Goal: Task Accomplishment & Management: Use online tool/utility

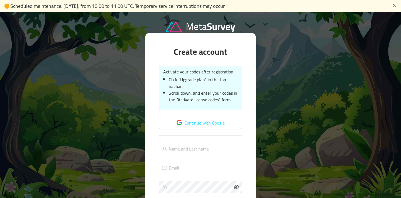
click at [179, 123] on button "Continue with Google" at bounding box center [201, 123] width 84 height 12
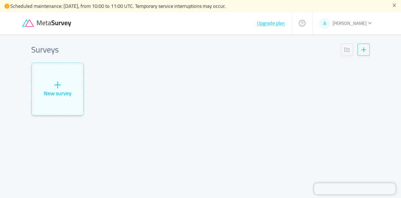
click at [334, 24] on span "[PERSON_NAME]" at bounding box center [350, 23] width 34 height 8
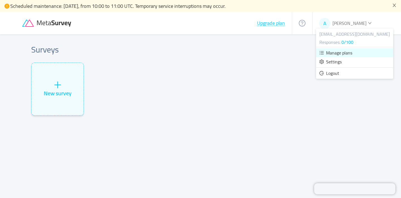
click at [330, 55] on span "Manage plans" at bounding box center [339, 52] width 26 height 8
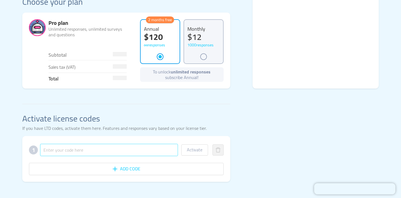
scroll to position [148, 0]
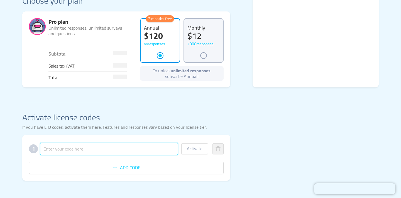
click at [159, 150] on input "text" at bounding box center [109, 148] width 138 height 12
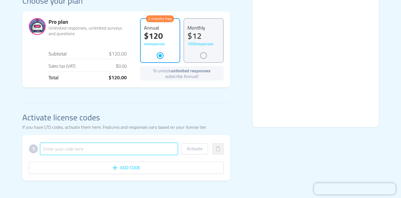
paste input "PDOERUYGAO7F2DNOCSE17P"
type input "PDOERUYGAO7F2DNOCSE17P"
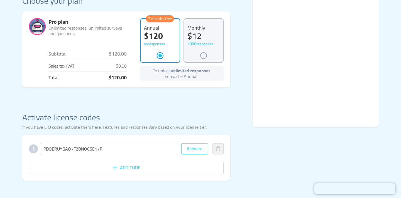
click at [197, 149] on button "Activate" at bounding box center [194, 148] width 27 height 11
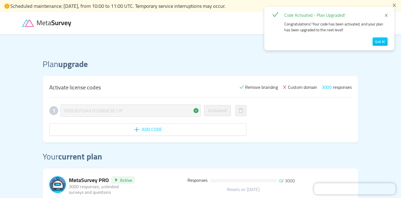
click at [119, 0] on div "Scheduled maintenance: [DATE], from 10:00 to 11:00 UTC. Temporary service inter…" at bounding box center [200, 6] width 401 height 12
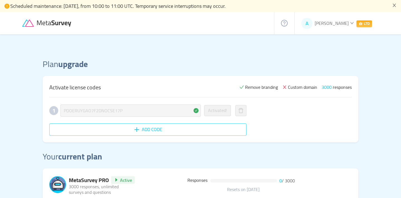
click at [190, 127] on button "Add code" at bounding box center [147, 129] width 197 height 12
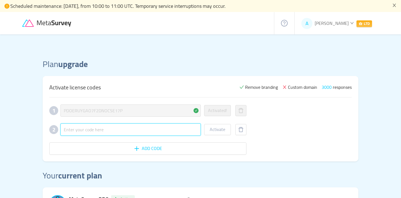
click at [163, 127] on input "text" at bounding box center [130, 129] width 140 height 12
paste input "W5ZRZXFII6YK28GCWR7EGU"
type input "W5ZRZXFII6YK28GCWR7EGU"
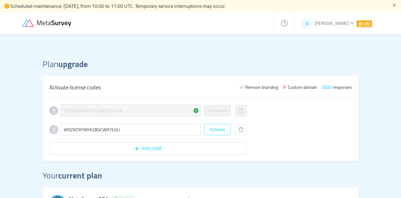
click at [218, 133] on button "Activate" at bounding box center [217, 129] width 27 height 11
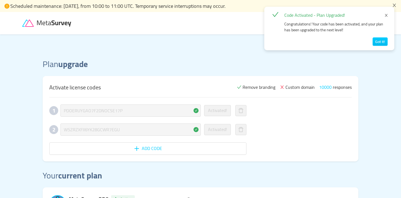
click at [304, 118] on div "1 PDOERUYGAO7F2DNOCSE17P Activated! 2 W5ZRZXFII6YK28GCWR7EGU Activated! Add code" at bounding box center [200, 129] width 303 height 50
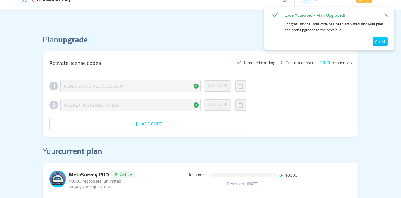
scroll to position [25, 0]
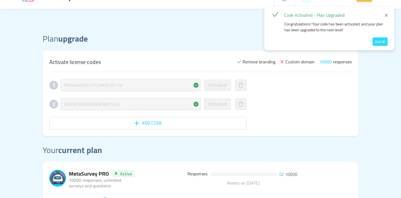
click at [378, 42] on button "Got it!" at bounding box center [380, 41] width 15 height 8
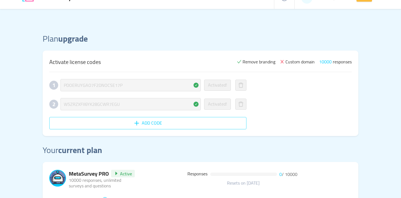
click at [152, 121] on button "Add code" at bounding box center [147, 123] width 197 height 12
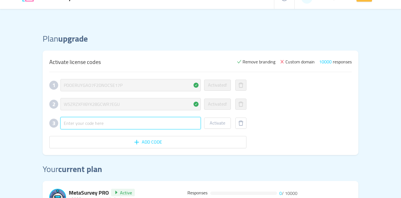
click at [146, 125] on input "text" at bounding box center [130, 123] width 140 height 12
paste input "VAJ6184EMV4YZWCJQL2PSW"
type input "VAJ6184EMV4YZWCJQL2PSW"
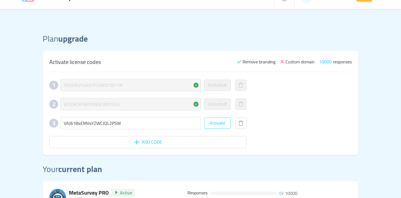
click at [223, 124] on button "Activate" at bounding box center [217, 122] width 27 height 11
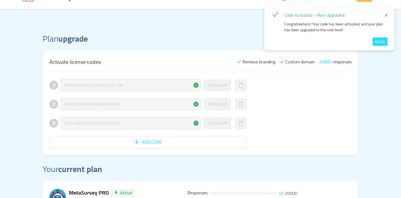
click at [378, 43] on button "Got it!" at bounding box center [380, 41] width 15 height 8
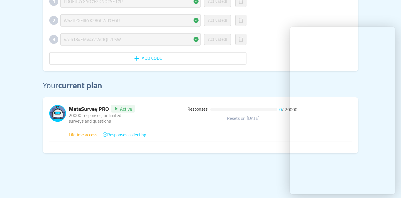
scroll to position [109, 0]
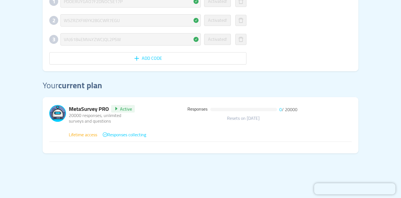
click at [356, 93] on div "Your current plan MetaSurvey PRO Active 20000 responses, unlimited surveys and …" at bounding box center [201, 116] width 316 height 74
click at [129, 134] on span "Responses collecting" at bounding box center [124, 134] width 43 height 8
click at [128, 137] on span "Responses collecting" at bounding box center [124, 134] width 43 height 8
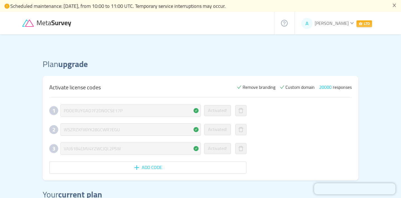
scroll to position [0, 0]
click at [339, 24] on span "[PERSON_NAME]" at bounding box center [332, 23] width 34 height 8
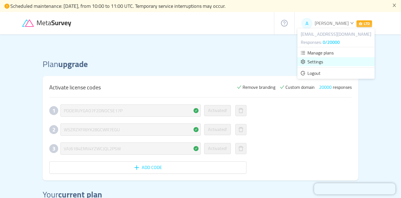
click at [326, 59] on link "Settings" at bounding box center [336, 61] width 77 height 9
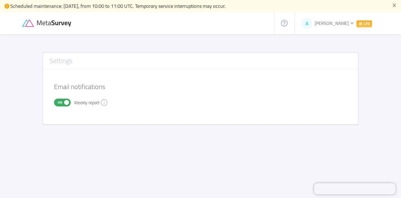
click at [43, 25] on icon at bounding box center [54, 23] width 35 height 6
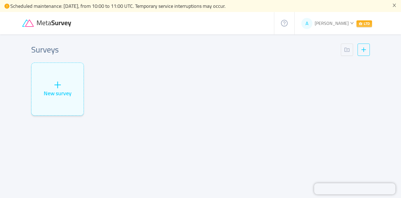
click at [137, 7] on span "Scheduled maintenance: [DATE], from 10:00 to 11:00 UTC. Temporary service inter…" at bounding box center [117, 5] width 215 height 9
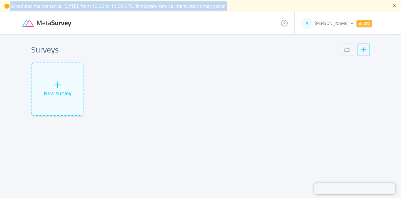
click at [128, 10] on span "Scheduled maintenance: [DATE], from 10:00 to 11:00 UTC. Temporary service inter…" at bounding box center [117, 5] width 215 height 9
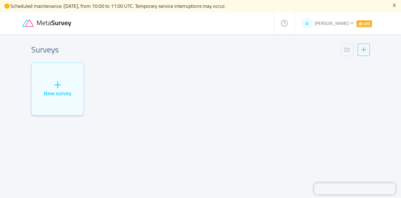
click at [395, 5] on icon "icon: close" at bounding box center [394, 5] width 4 height 4
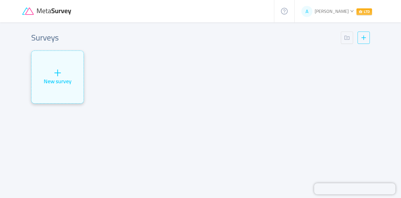
click at [65, 87] on div "New survey" at bounding box center [57, 77] width 52 height 52
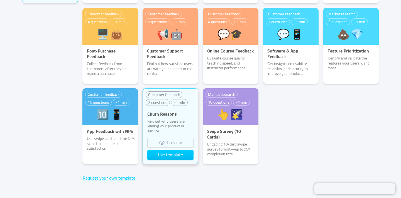
scroll to position [117, 0]
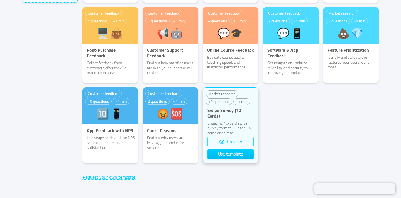
click at [241, 143] on button "Preview" at bounding box center [231, 142] width 46 height 10
click at [238, 140] on button "Preview" at bounding box center [231, 142] width 46 height 10
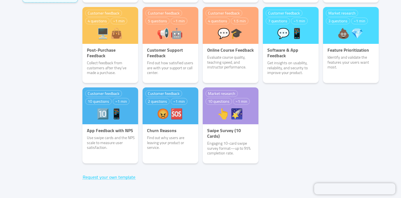
click at [305, 130] on div "Customer feedback 4 questions ~1 min 📢😊️ Customer Satisfaction Measure how happ…" at bounding box center [230, 47] width 301 height 241
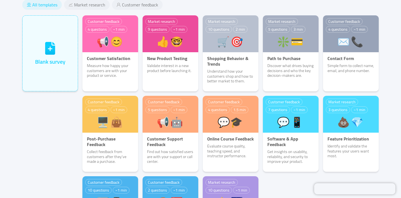
scroll to position [20, 0]
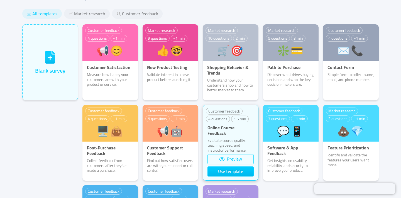
click at [230, 158] on button "Preview" at bounding box center [231, 159] width 46 height 10
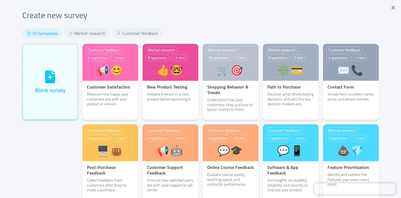
scroll to position [0, 0]
click at [85, 34] on span "Market research" at bounding box center [89, 33] width 31 height 6
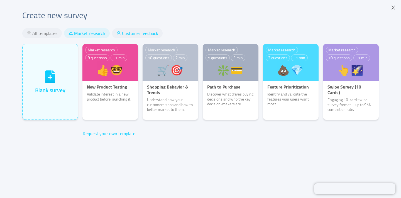
click at [128, 35] on span "Customer feedback" at bounding box center [140, 33] width 36 height 6
